Goal: Task Accomplishment & Management: Use online tool/utility

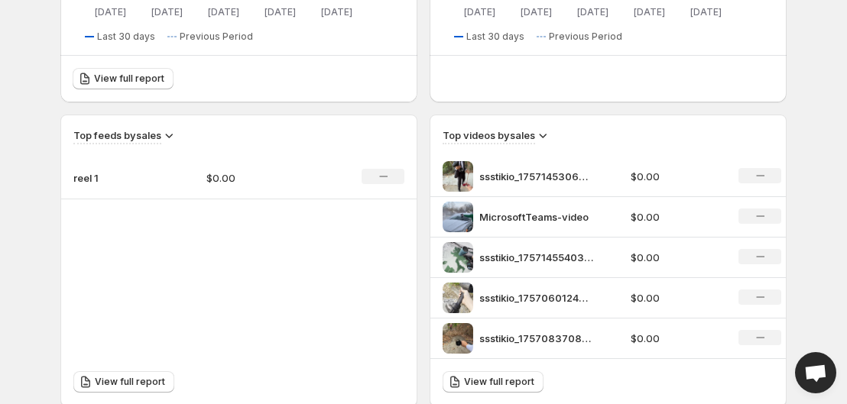
scroll to position [444, 0]
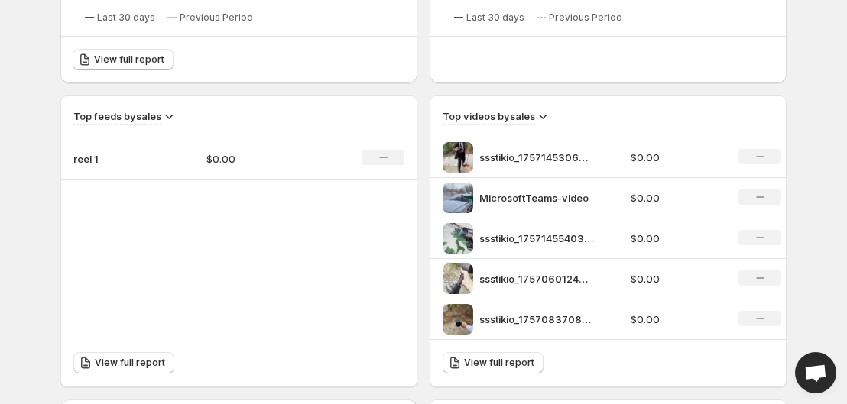
click at [531, 292] on div "ssstikio_1757060124945-ezgifcom-video-to-mp4-converter" at bounding box center [532, 279] width 179 height 31
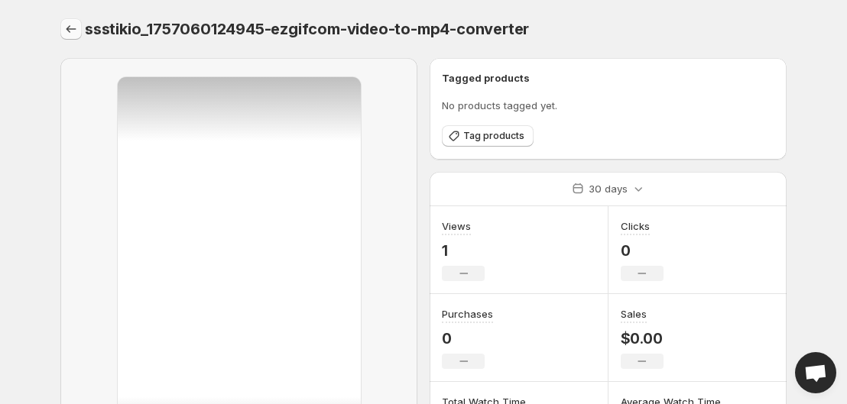
click at [67, 23] on icon "Settings" at bounding box center [70, 28] width 15 height 15
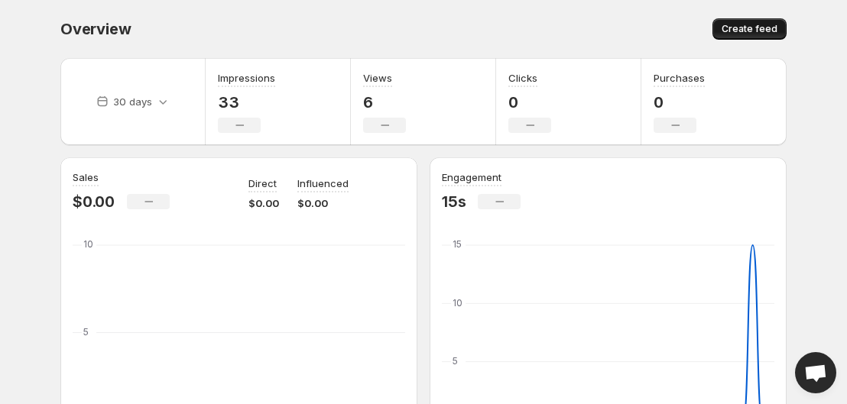
click at [734, 34] on span "Create feed" at bounding box center [750, 29] width 56 height 12
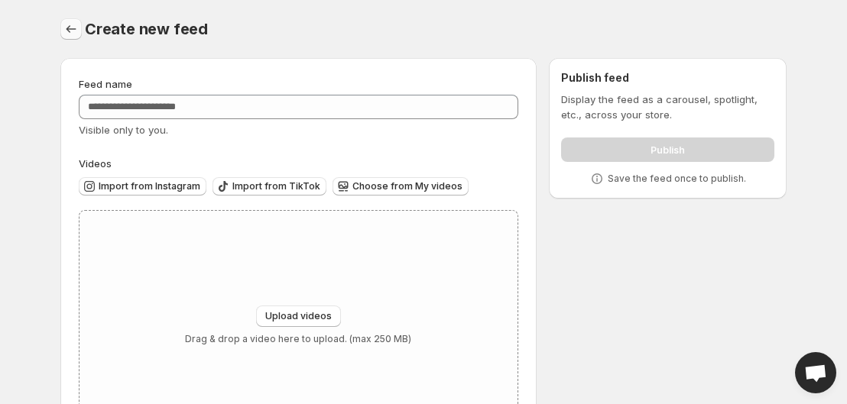
click at [76, 30] on icon "Settings" at bounding box center [70, 28] width 15 height 15
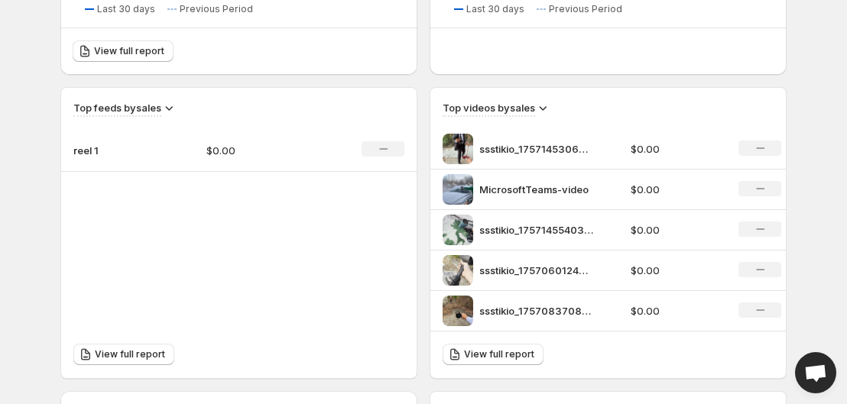
scroll to position [453, 0]
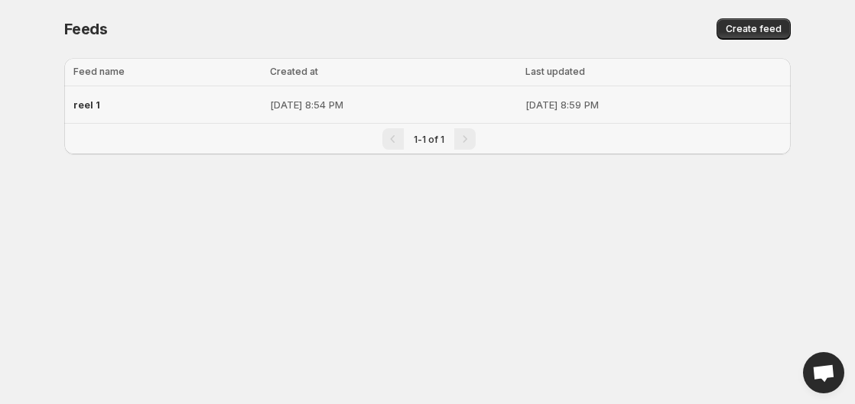
click at [270, 105] on p "[DATE] 8:54 PM" at bounding box center [393, 104] width 246 height 15
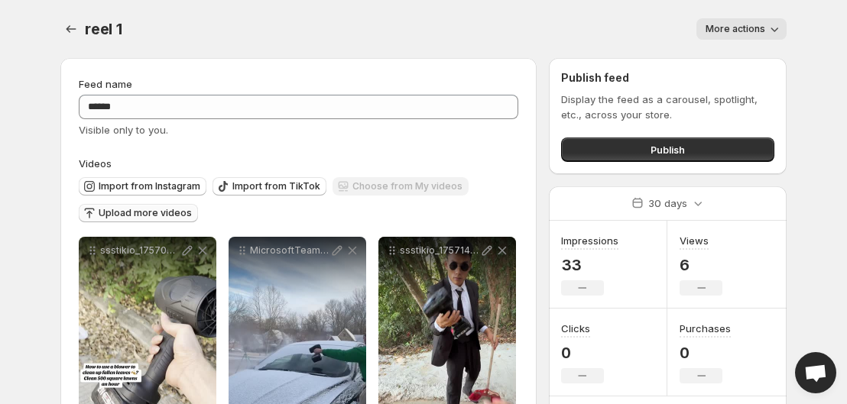
click at [148, 210] on span "Upload more videos" at bounding box center [145, 213] width 93 height 12
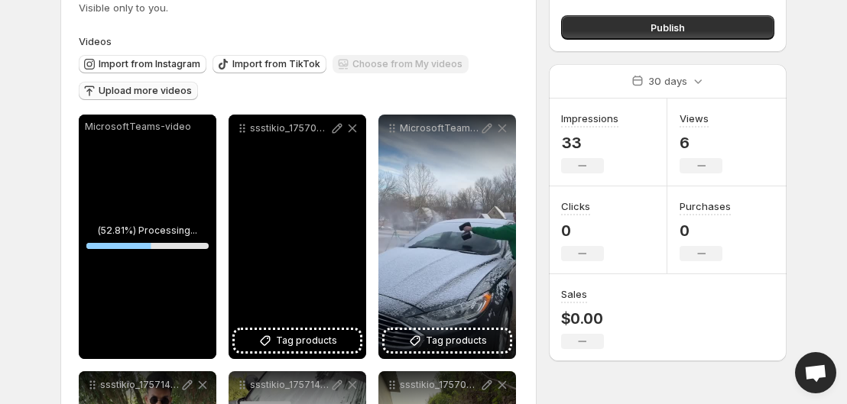
scroll to position [122, 0]
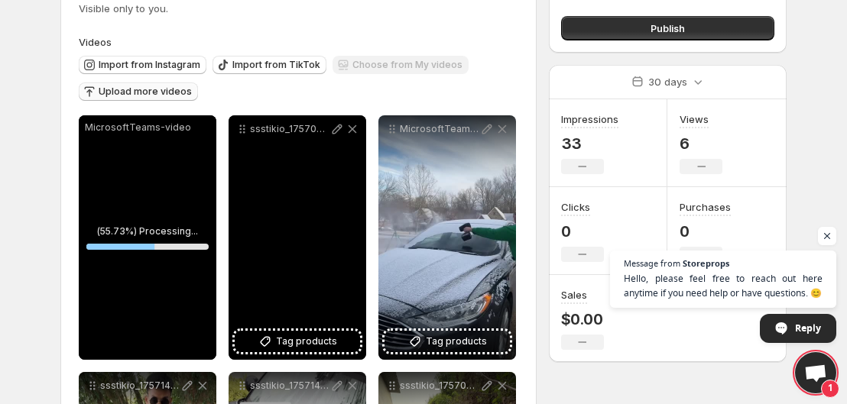
click at [275, 307] on div "ssstikio_1757060124945-ezgifcom-video-to-mp4-converter" at bounding box center [298, 237] width 138 height 245
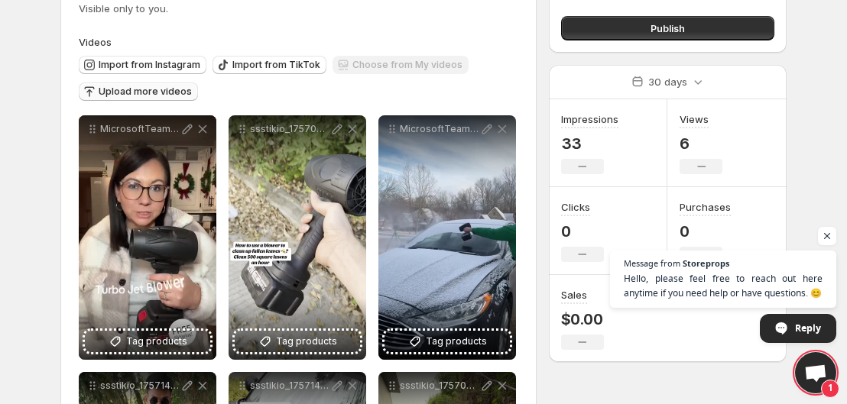
scroll to position [0, 0]
